Goal: Information Seeking & Learning: Learn about a topic

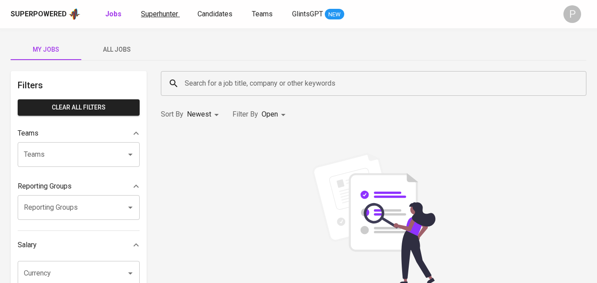
click at [154, 11] on span "Superhunter" at bounding box center [159, 14] width 37 height 8
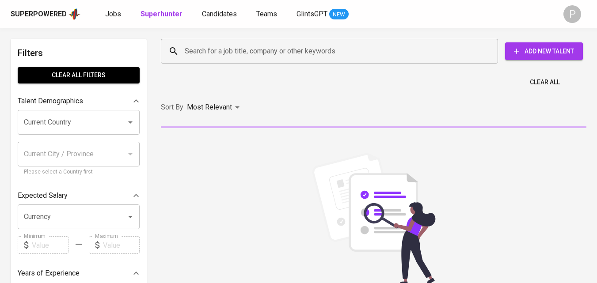
click at [247, 61] on div "Search for a job title, company or other keywords" at bounding box center [329, 51] width 337 height 25
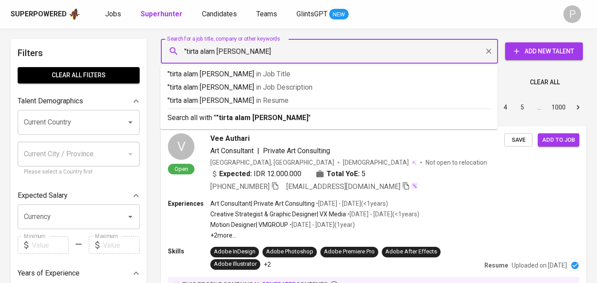
type input ""tirta alam [PERSON_NAME]""
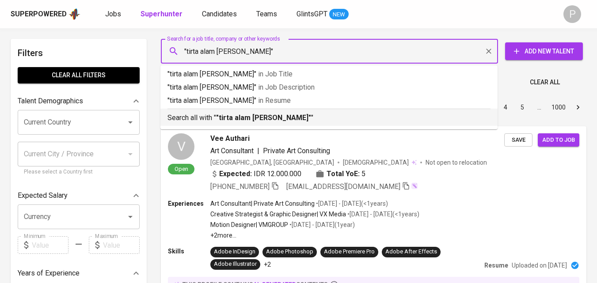
click at [260, 118] on b ""tirta alam [PERSON_NAME]"" at bounding box center [263, 118] width 95 height 8
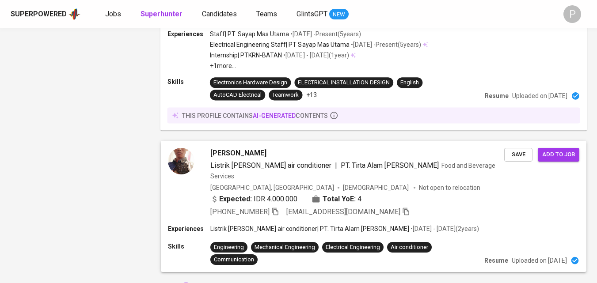
scroll to position [1343, 0]
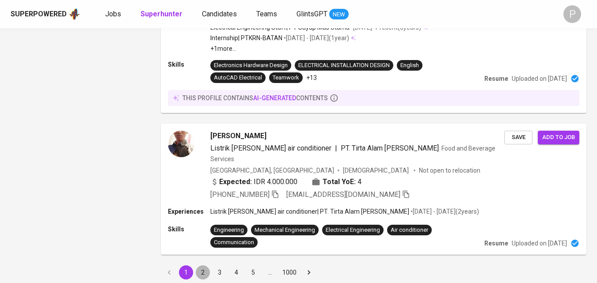
click at [199, 266] on button "2" at bounding box center [203, 273] width 14 height 14
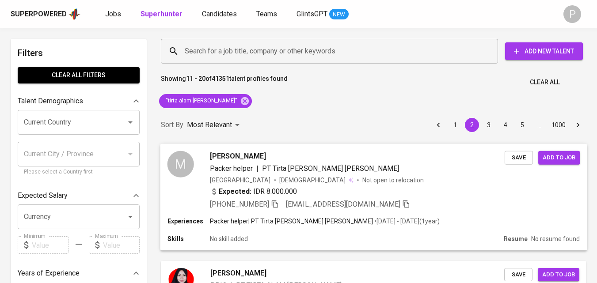
scroll to position [88, 0]
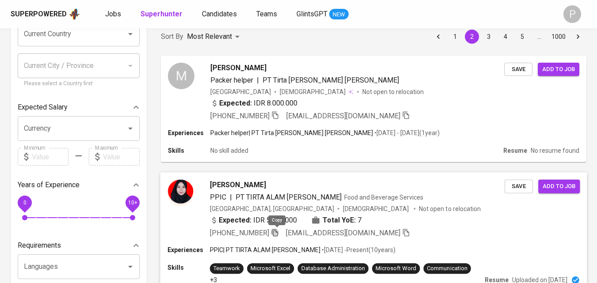
click at [279, 235] on icon "button" at bounding box center [275, 232] width 8 height 8
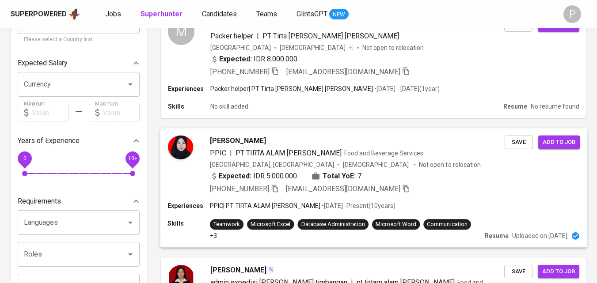
scroll to position [177, 0]
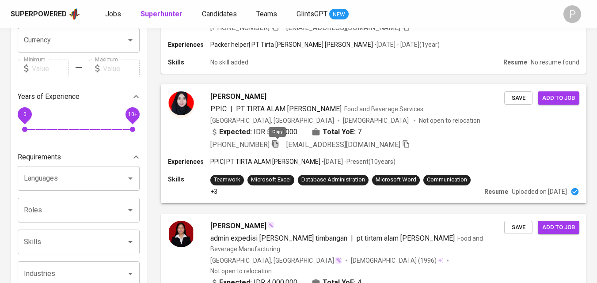
click at [277, 145] on icon "button" at bounding box center [275, 144] width 8 height 8
